Goal: Transaction & Acquisition: Book appointment/travel/reservation

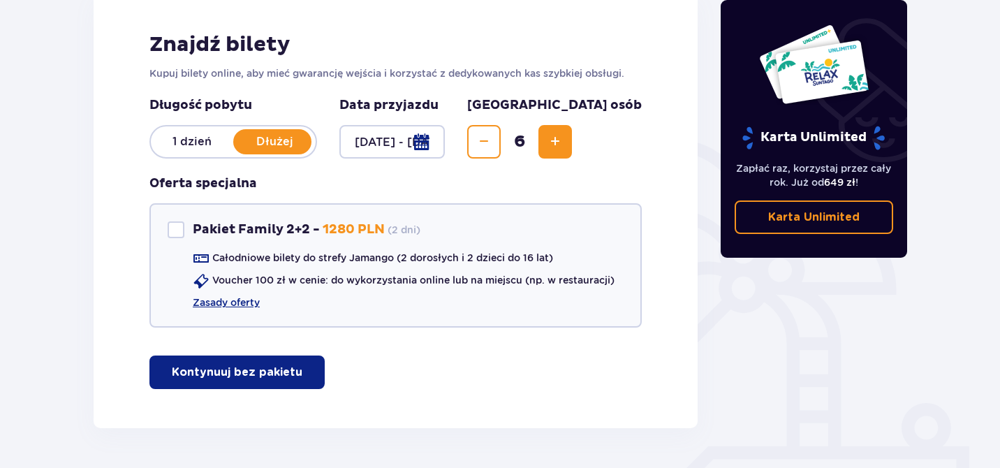
scroll to position [202, 0]
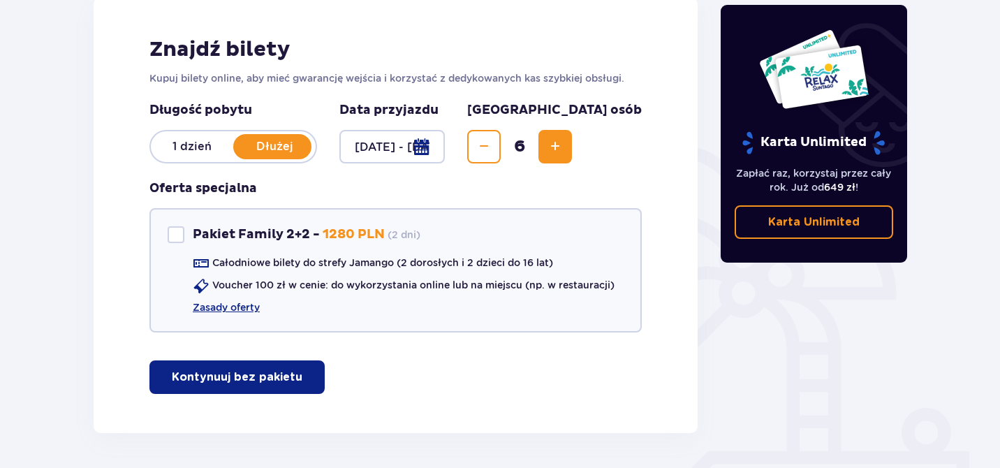
click at [238, 382] on p "Kontynuuj bez pakietu" at bounding box center [237, 376] width 131 height 15
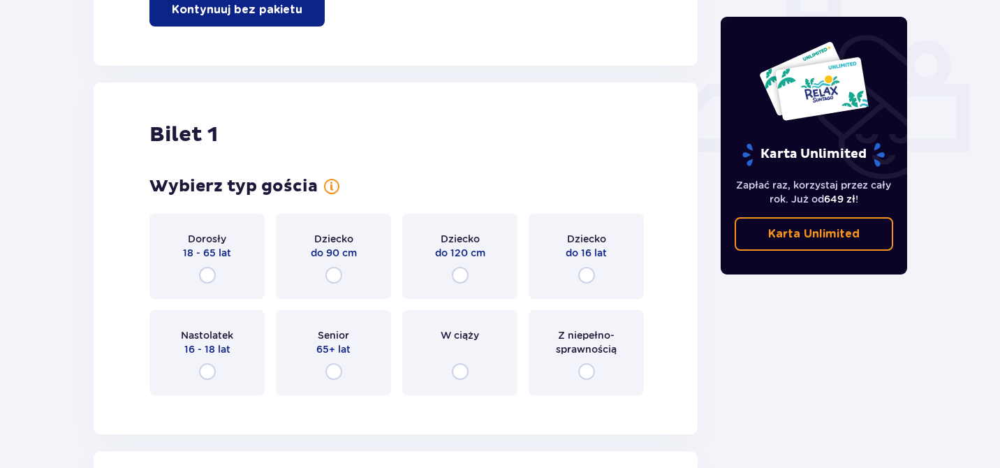
scroll to position [635, 0]
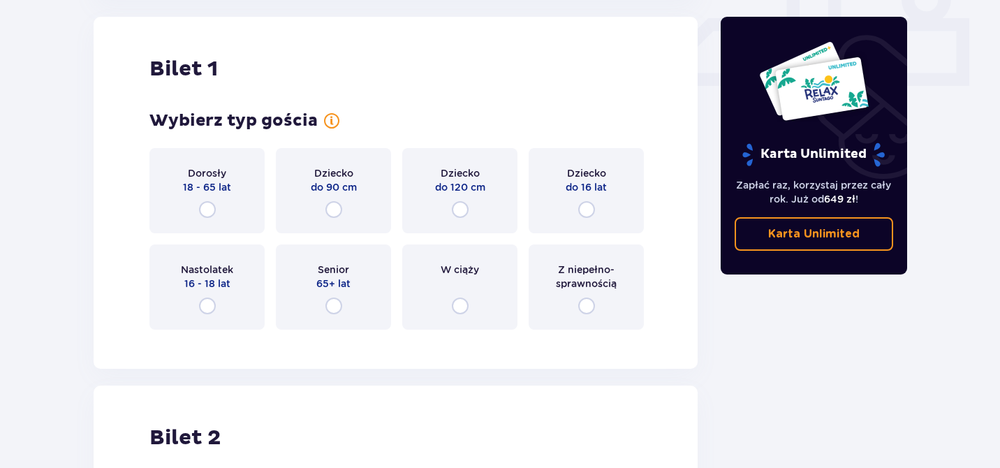
click at [208, 201] on input "radio" at bounding box center [207, 209] width 17 height 17
radio input "true"
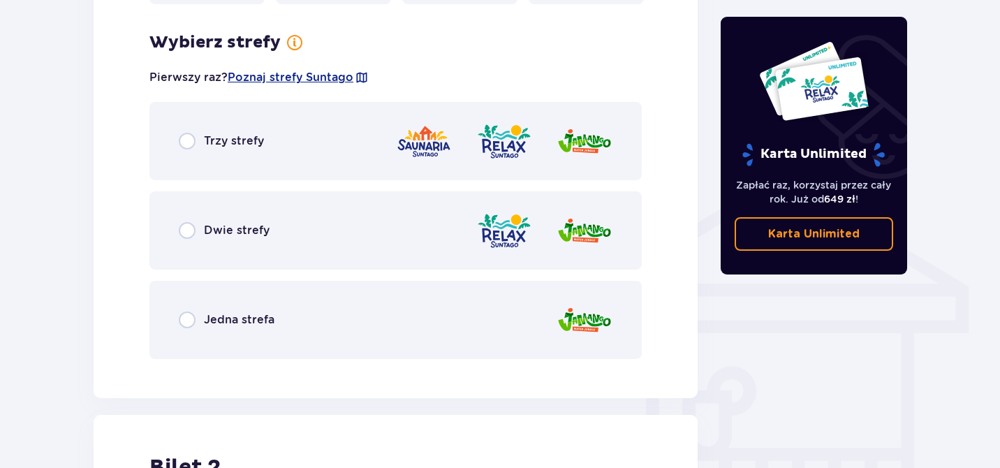
scroll to position [957, 0]
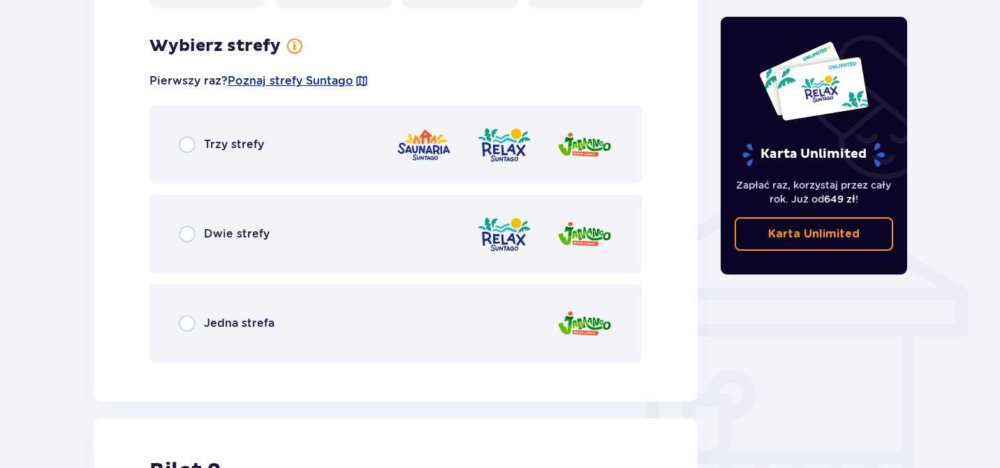
click at [201, 143] on div "Trzy strefy" at bounding box center [221, 144] width 85 height 17
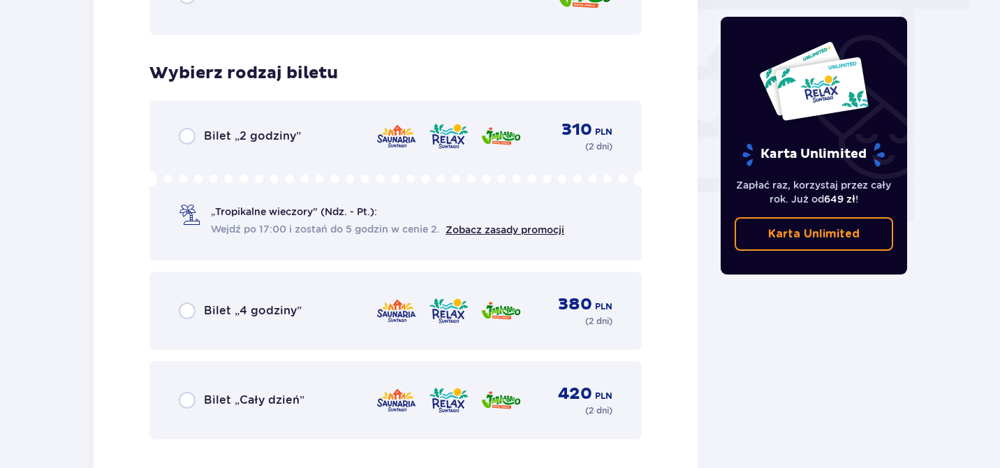
scroll to position [1331, 0]
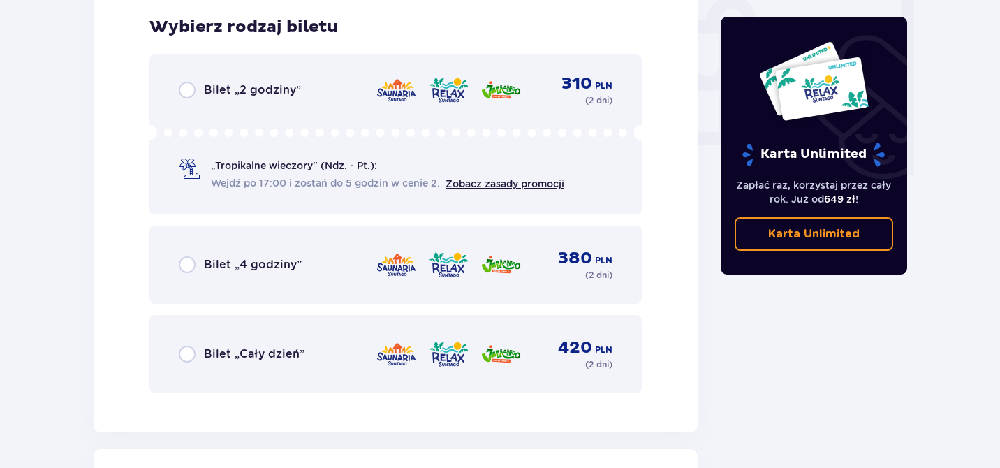
click at [186, 265] on input "radio" at bounding box center [187, 264] width 17 height 17
radio input "true"
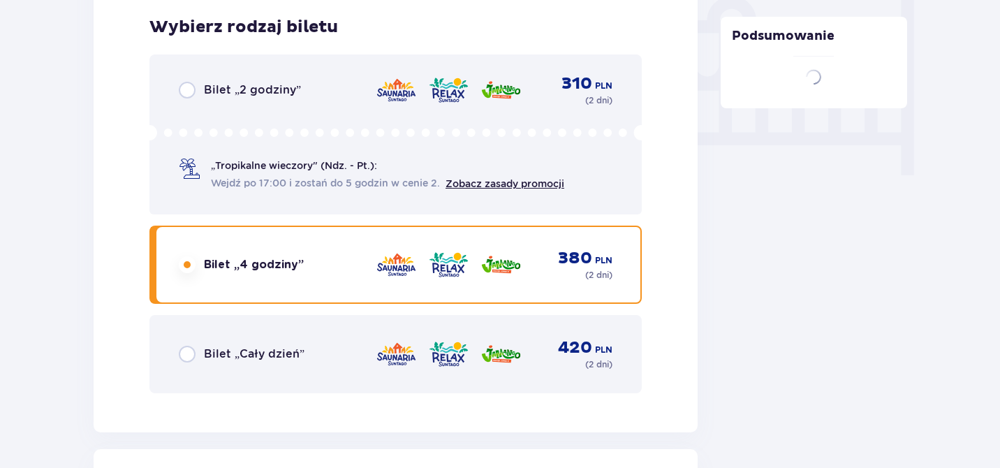
scroll to position [1763, 0]
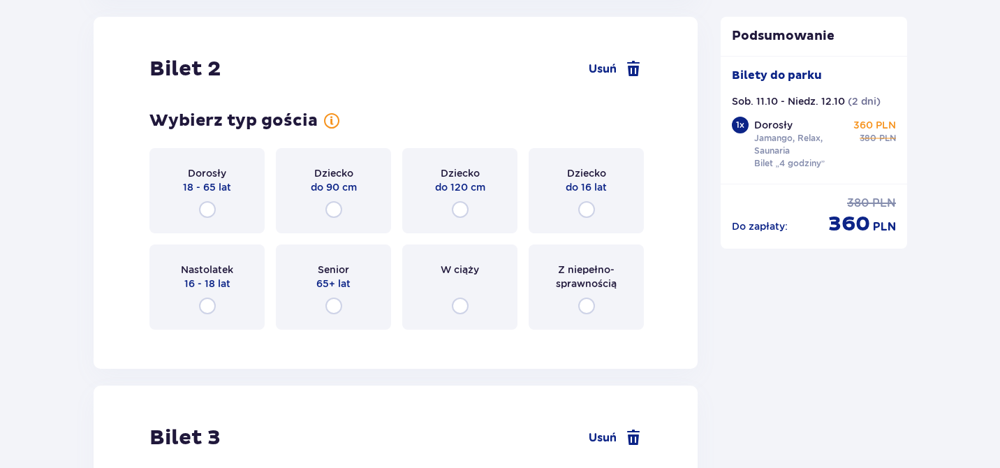
click at [207, 210] on input "radio" at bounding box center [207, 209] width 17 height 17
radio input "true"
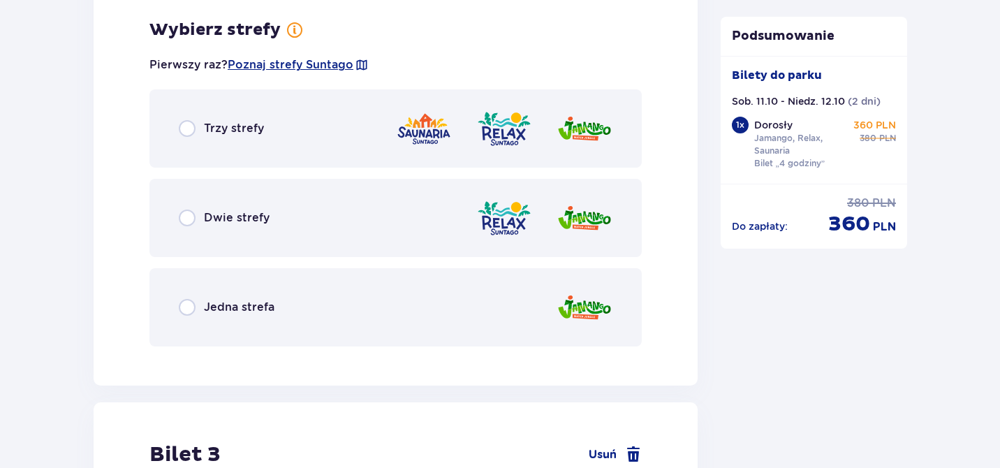
scroll to position [2104, 0]
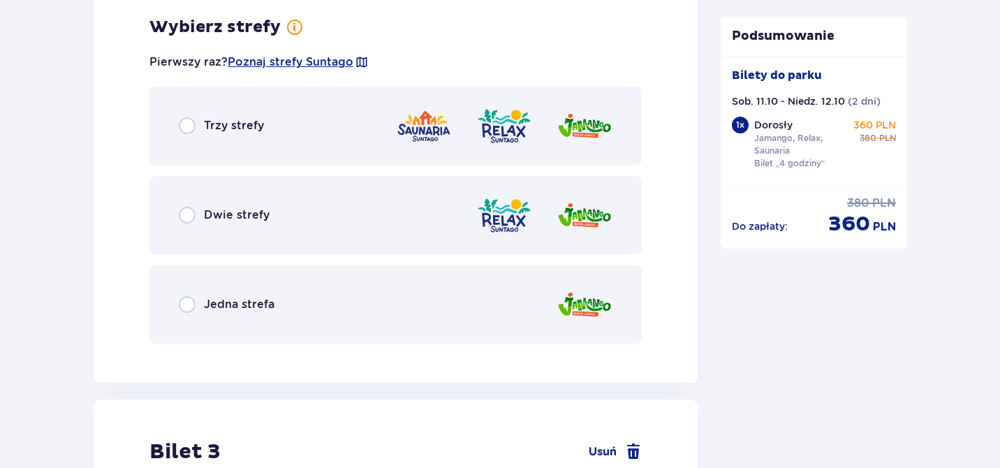
click at [209, 124] on span "Trzy strefy" at bounding box center [234, 125] width 60 height 15
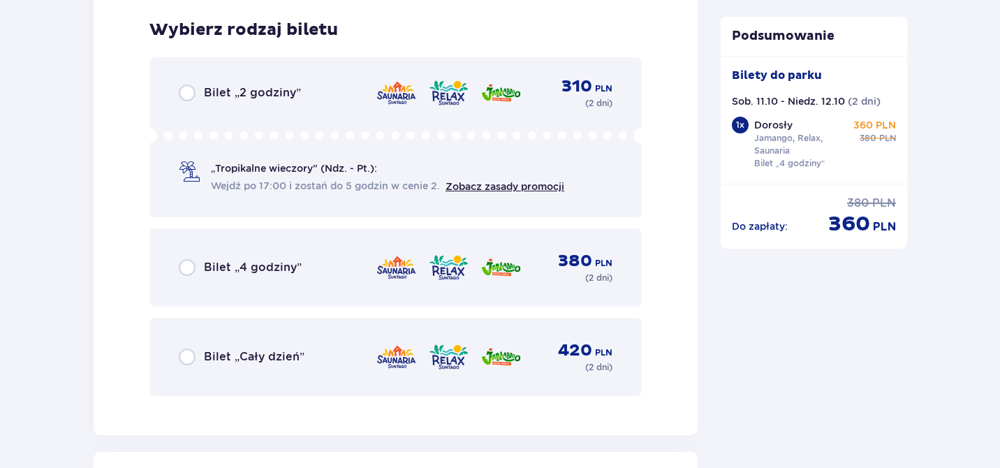
scroll to position [2458, 0]
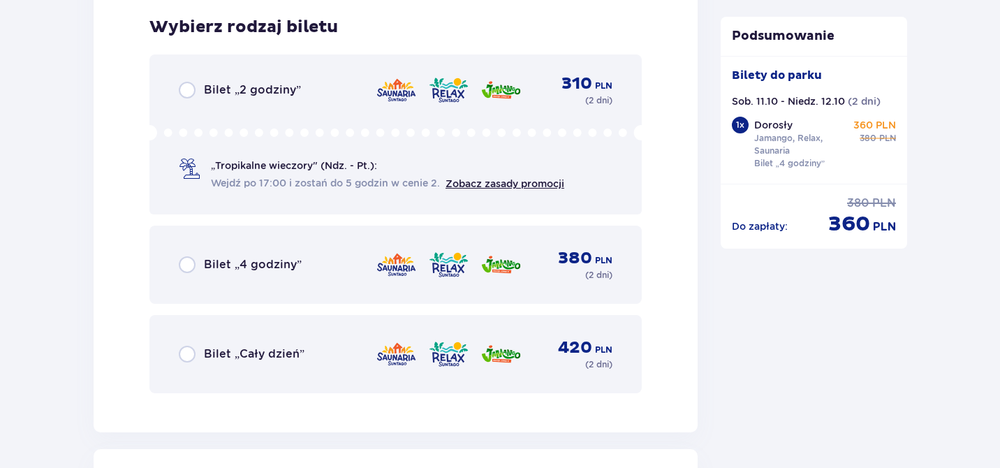
click at [221, 263] on span "Bilet „4 godziny”" at bounding box center [253, 264] width 98 height 15
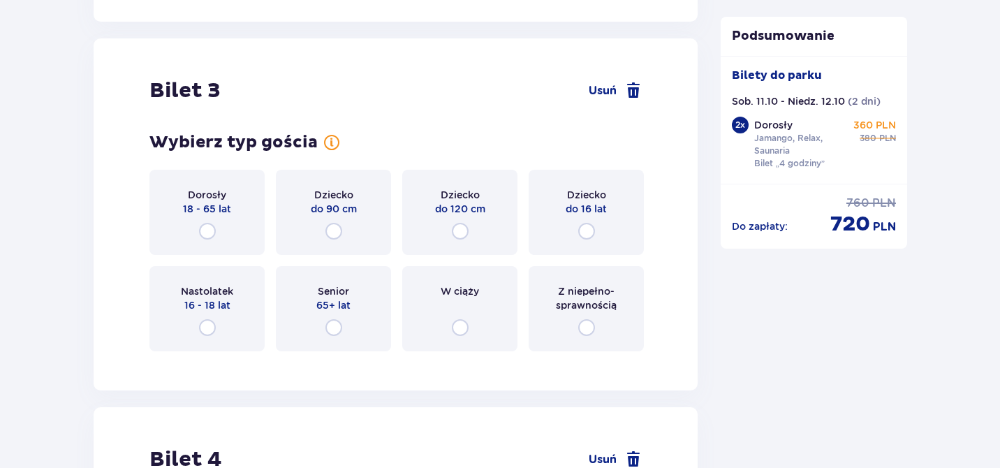
scroll to position [2890, 0]
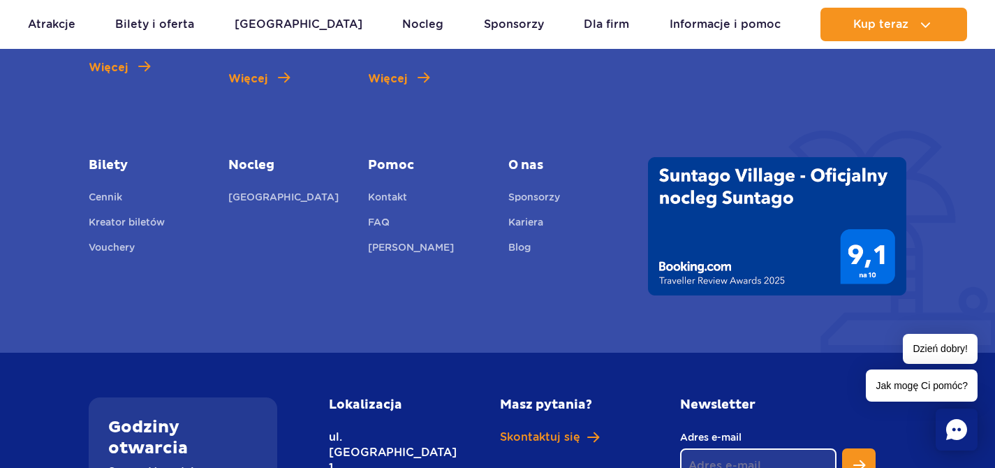
scroll to position [4500, 0]
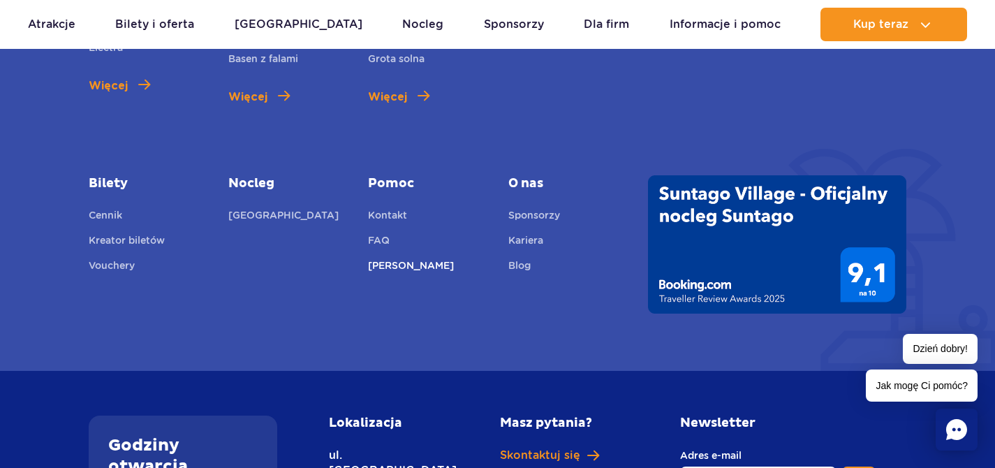
click at [407, 270] on link "[PERSON_NAME]" at bounding box center [411, 268] width 86 height 20
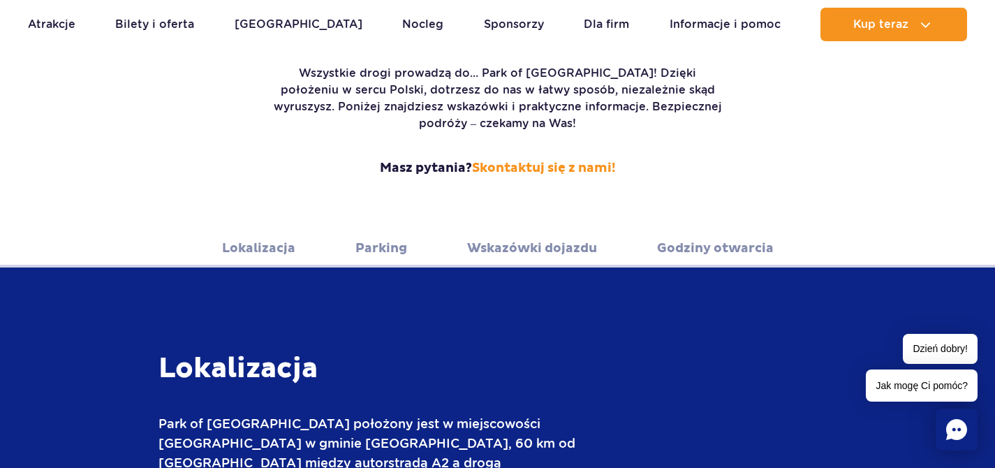
scroll to position [267, 0]
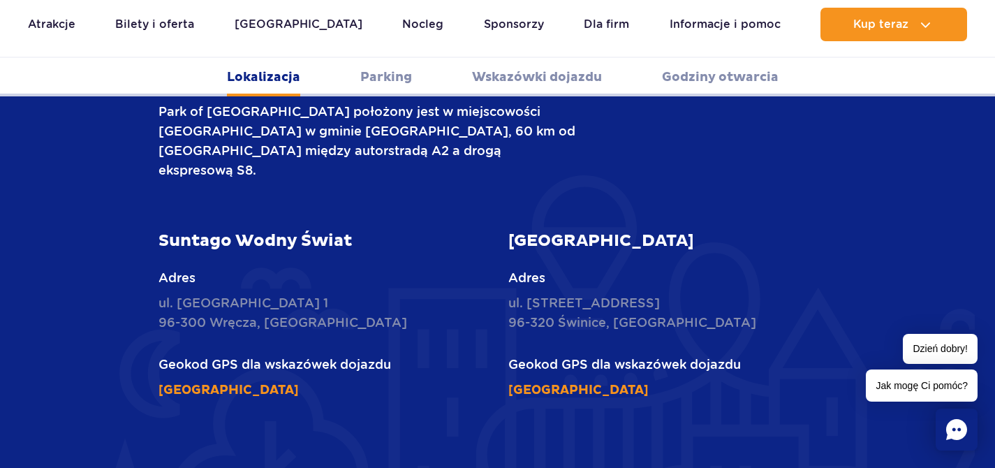
scroll to position [577, 0]
click at [275, 381] on link "[GEOGRAPHIC_DATA]" at bounding box center [228, 389] width 140 height 16
